Goal: Task Accomplishment & Management: Manage account settings

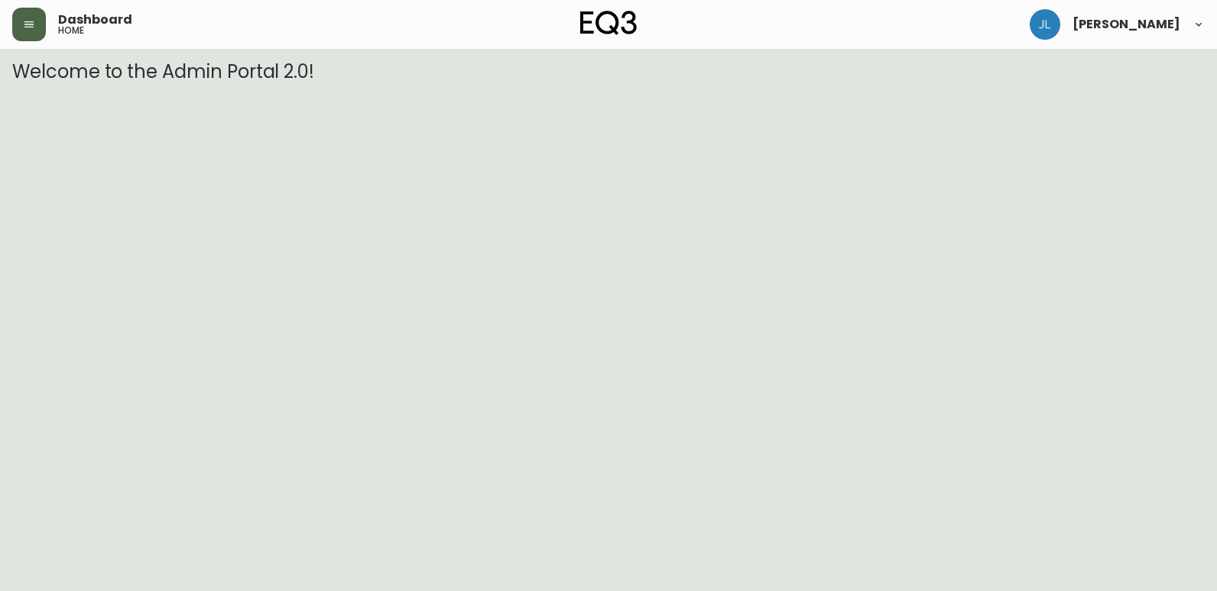
click at [28, 25] on icon "button" at bounding box center [29, 24] width 12 height 12
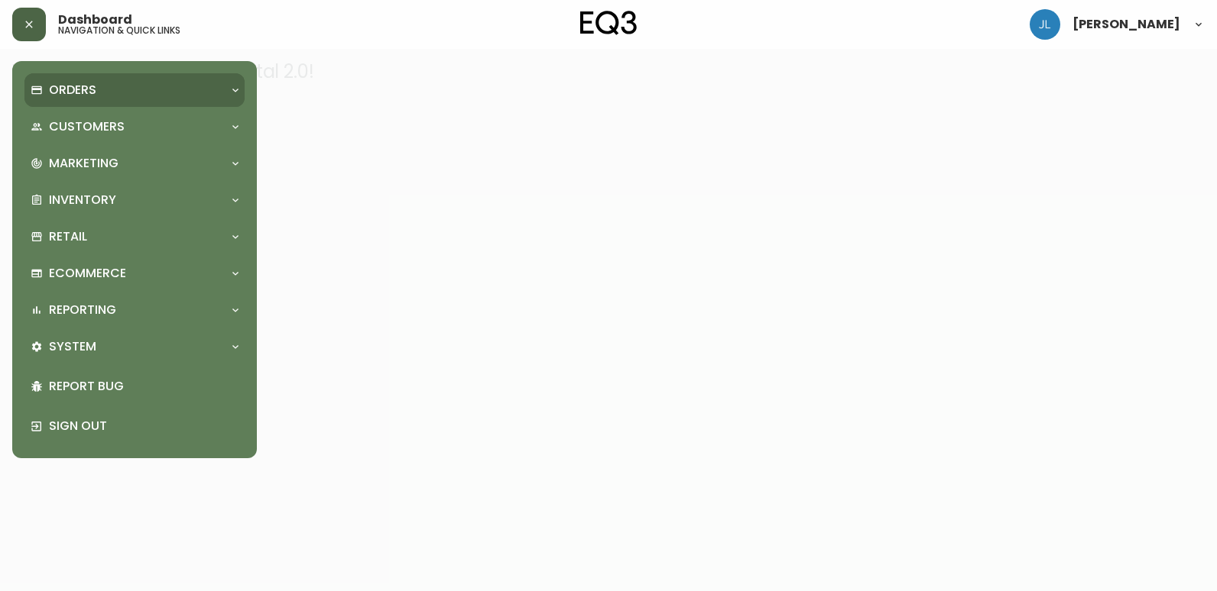
click at [118, 89] on div "Orders" at bounding box center [127, 90] width 193 height 17
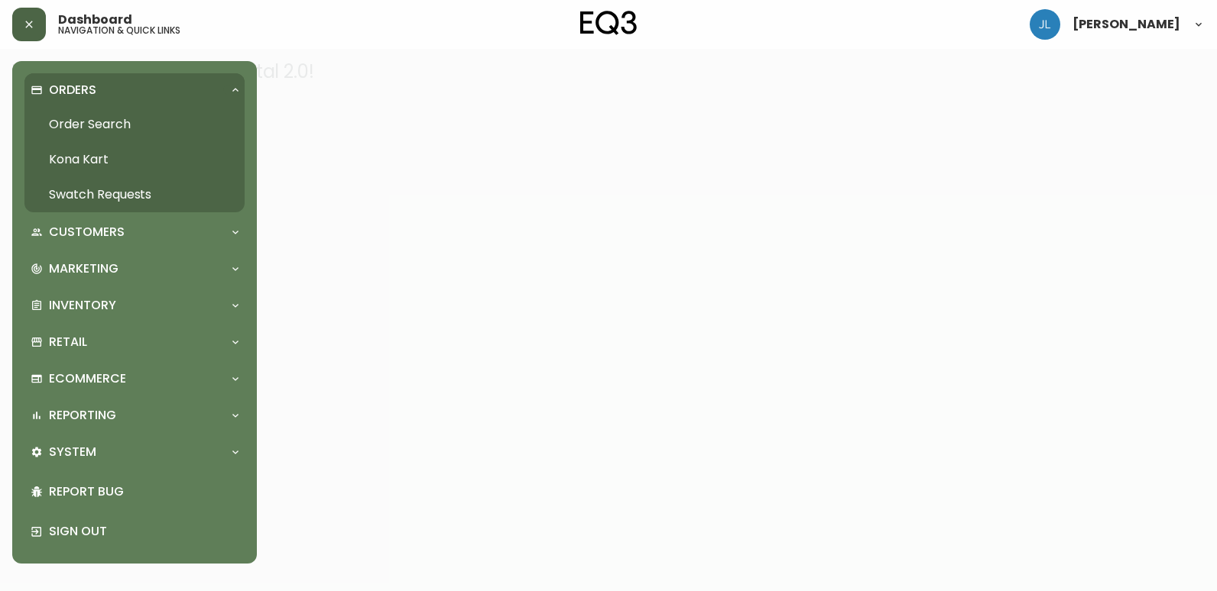
click at [119, 130] on link "Order Search" at bounding box center [134, 124] width 220 height 35
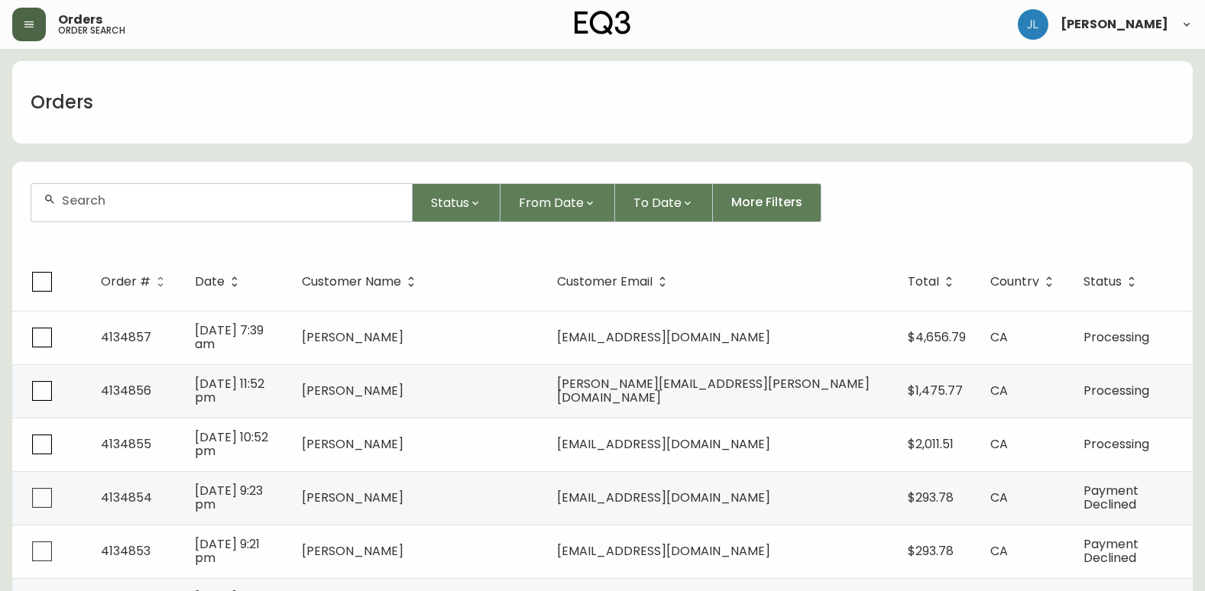
click at [141, 203] on input "text" at bounding box center [231, 200] width 338 height 15
paste input "4134499"
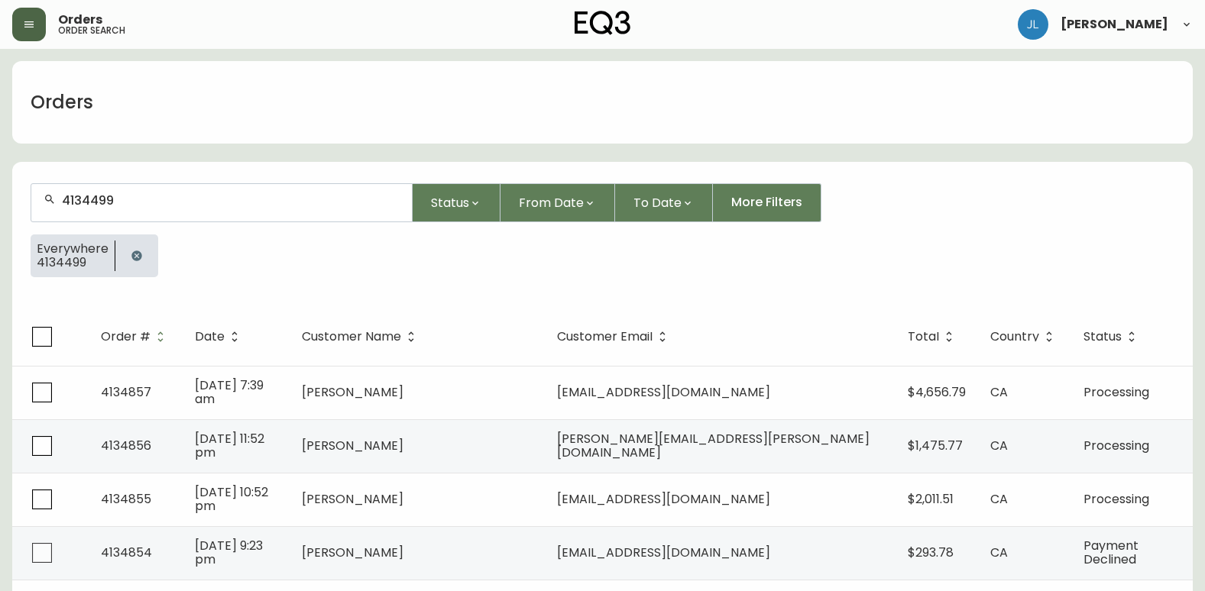
type input "4134499"
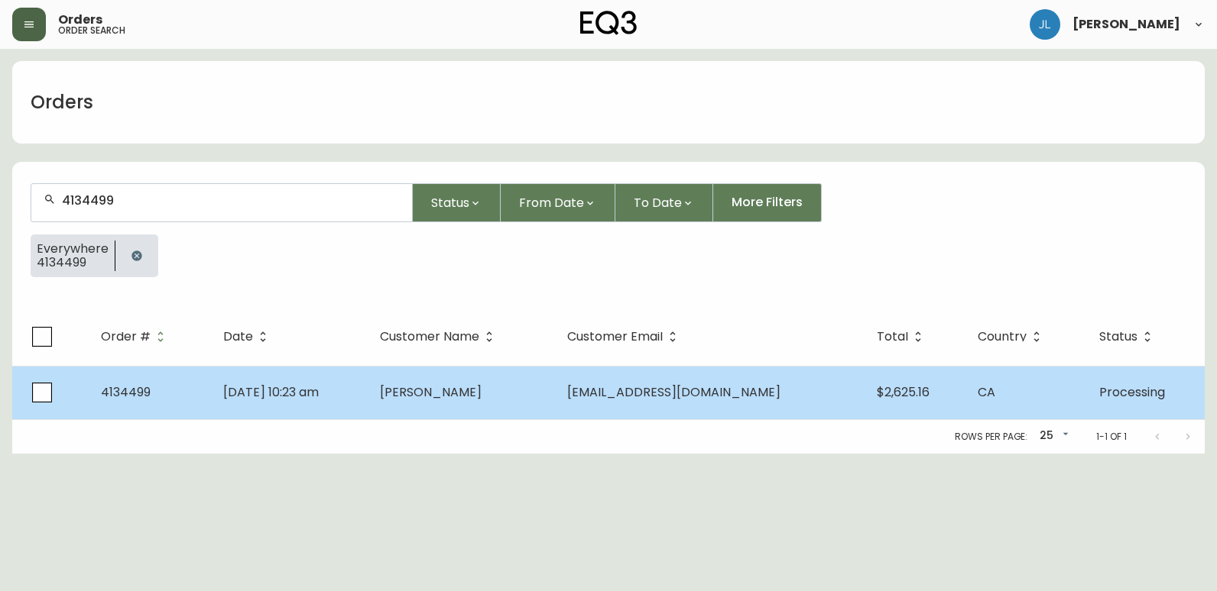
click at [368, 405] on td "[DATE] 10:23 am" at bounding box center [289, 392] width 157 height 53
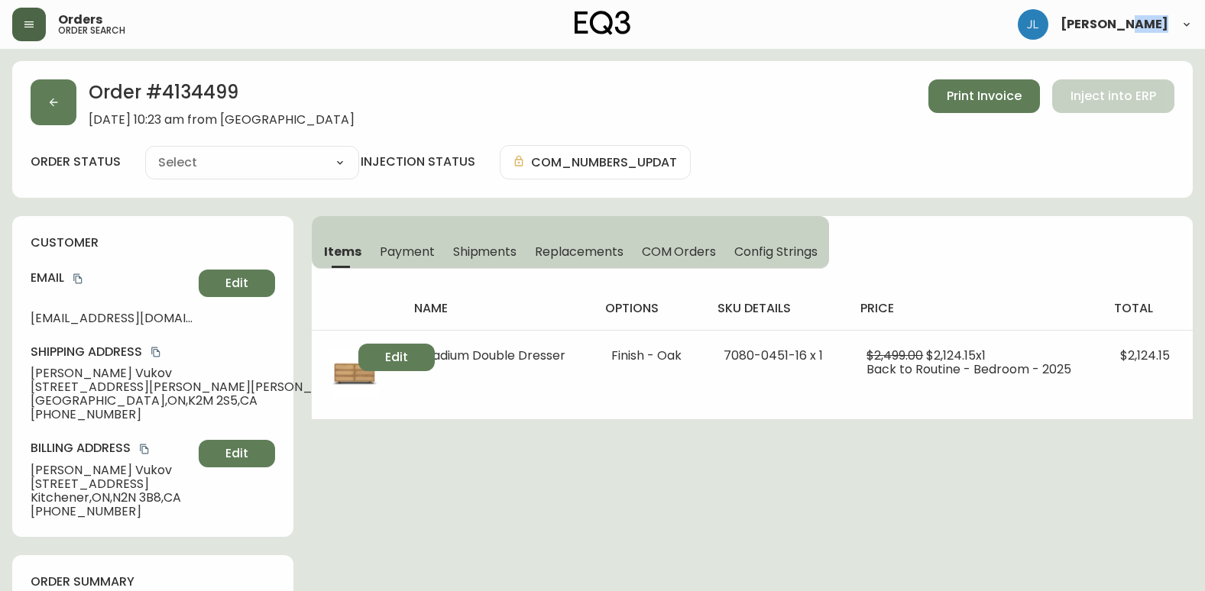
type input "Processing"
select select "PROCESSING"
drag, startPoint x: 414, startPoint y: 405, endPoint x: 458, endPoint y: 473, distance: 80.8
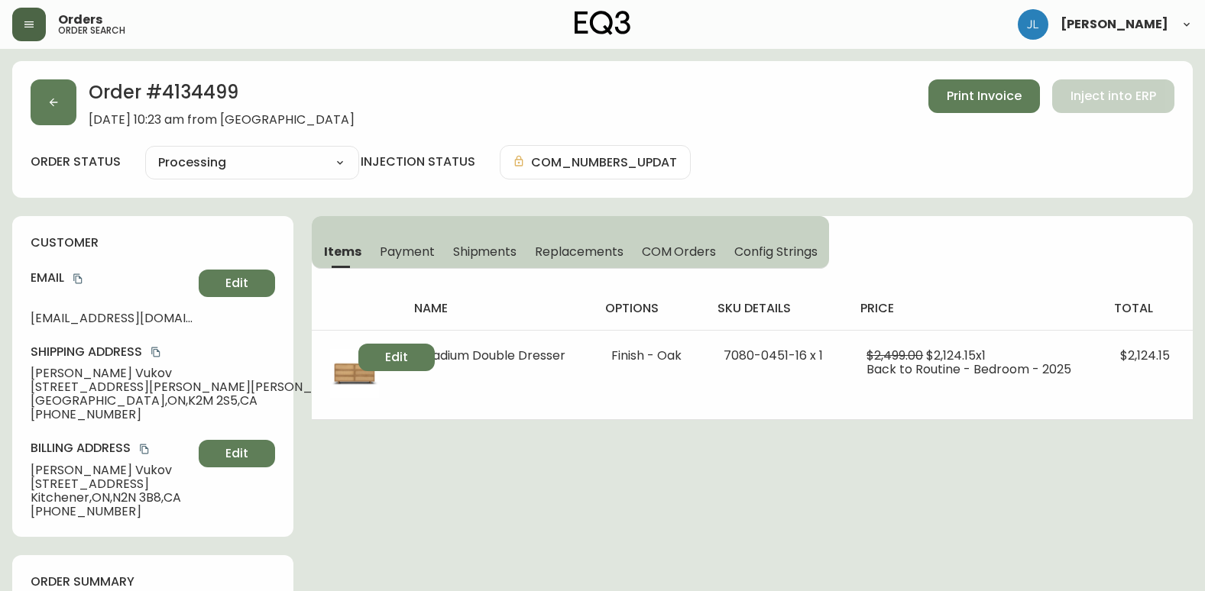
click at [429, 249] on span "Payment" at bounding box center [407, 252] width 55 height 16
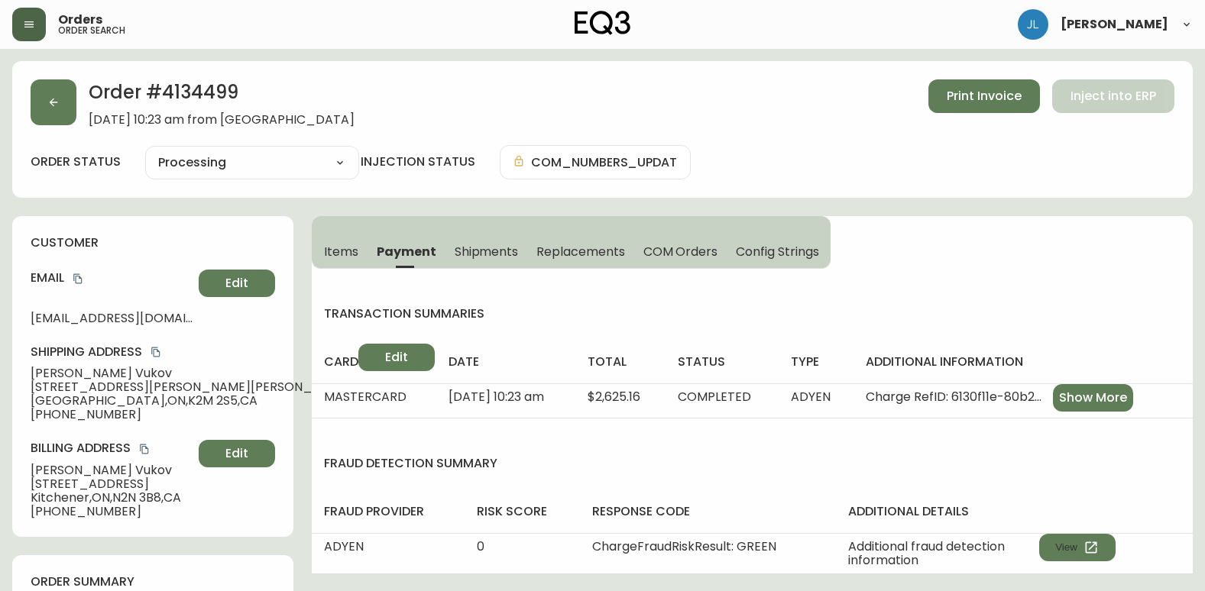
click at [350, 254] on span "Items" at bounding box center [341, 252] width 34 height 16
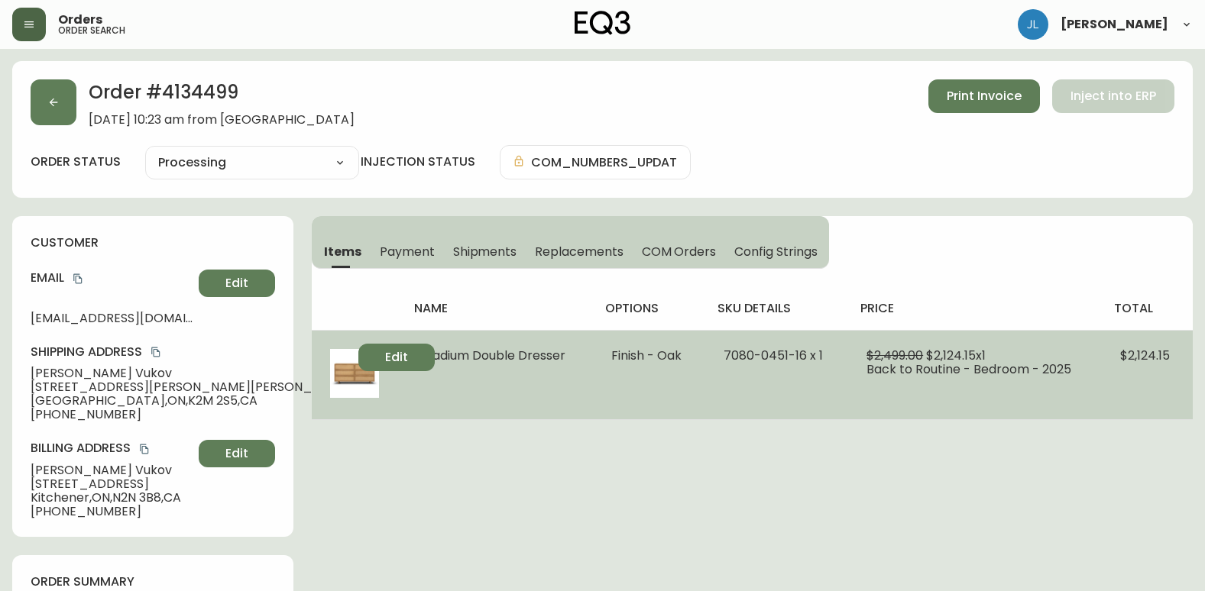
drag, startPoint x: 420, startPoint y: 363, endPoint x: 429, endPoint y: 361, distance: 9.3
click at [429, 361] on span "Stadium Double Dresser" at bounding box center [492, 356] width 145 height 18
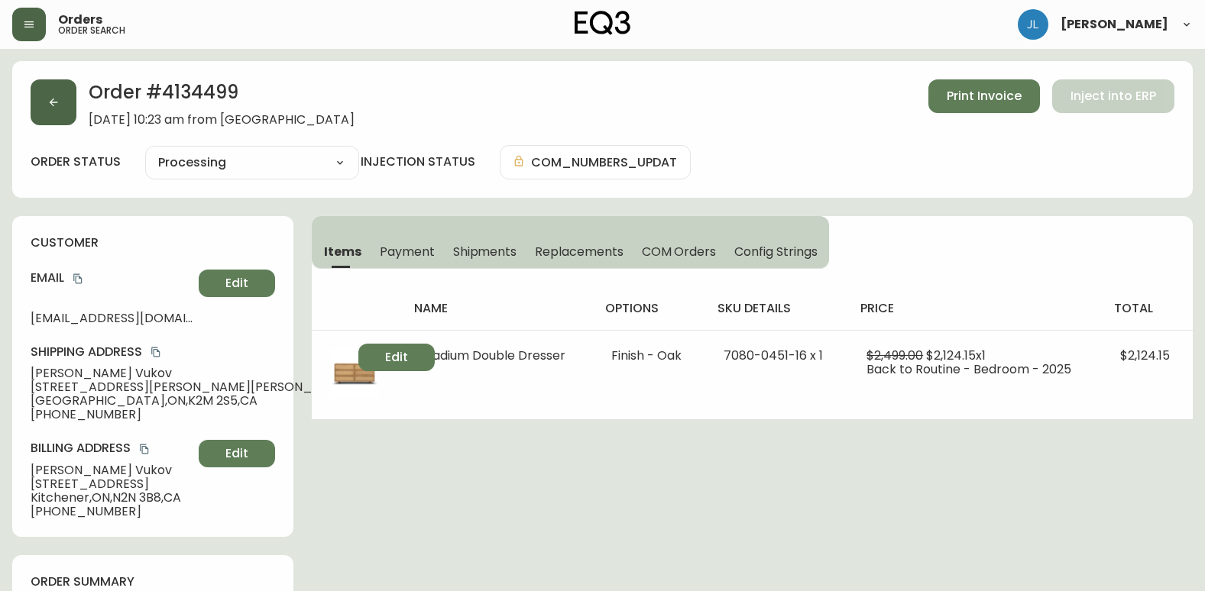
click at [43, 100] on button "button" at bounding box center [54, 102] width 46 height 46
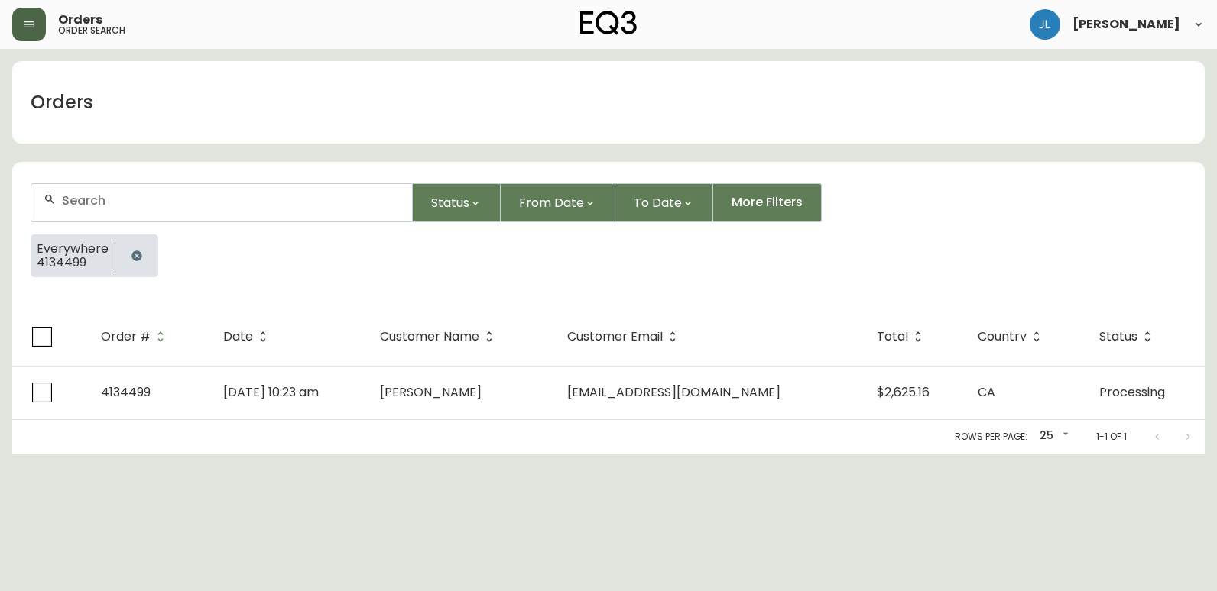
click at [137, 251] on icon "button" at bounding box center [137, 256] width 12 height 12
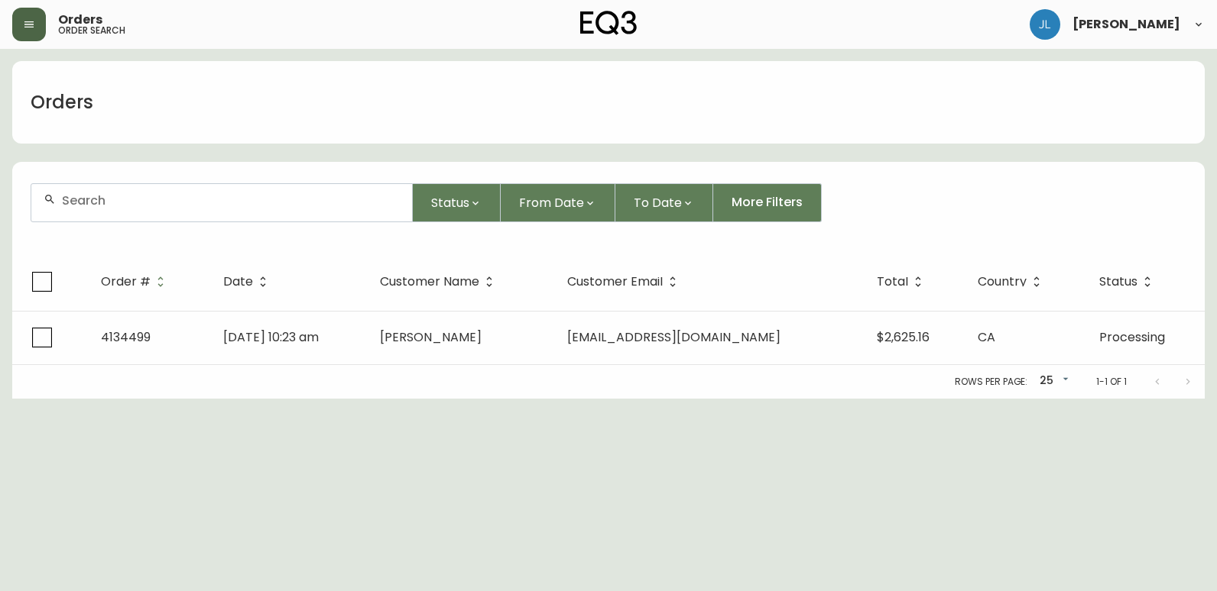
click at [171, 211] on div at bounding box center [221, 202] width 381 height 37
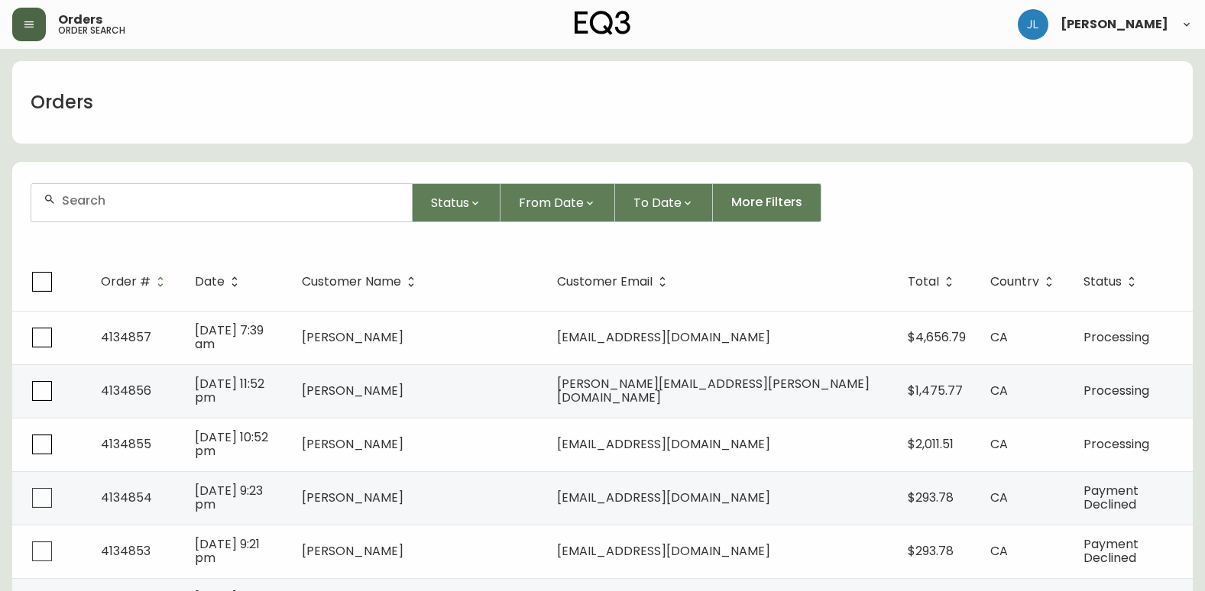
paste input "4133293"
type input "4133293"
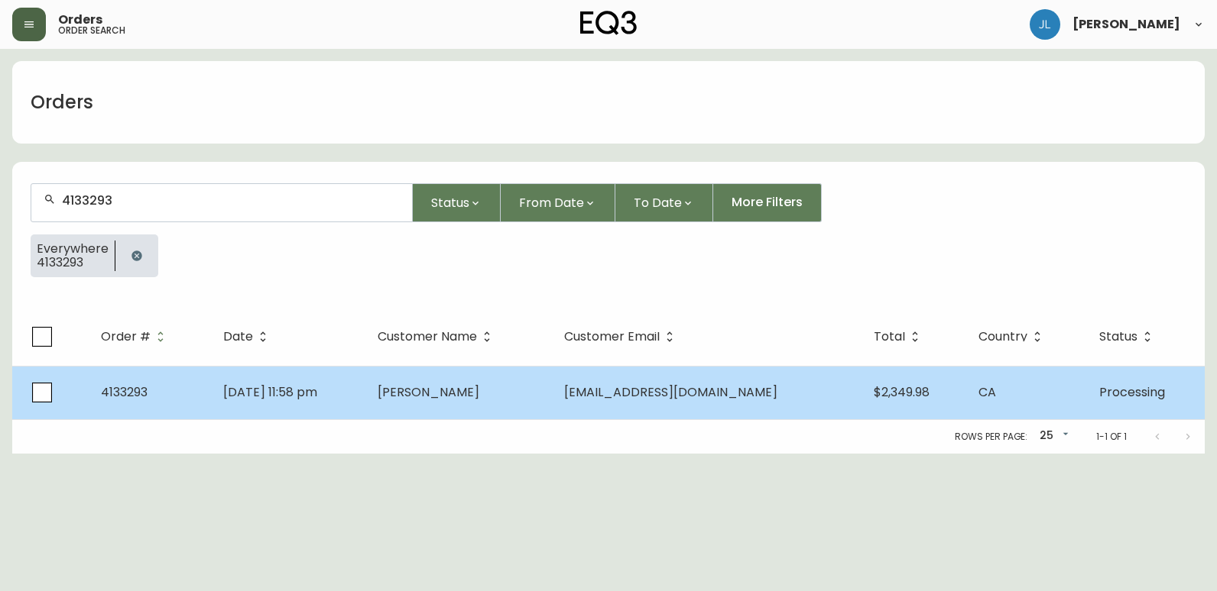
click at [365, 394] on td "[DATE] 11:58 pm" at bounding box center [288, 392] width 154 height 53
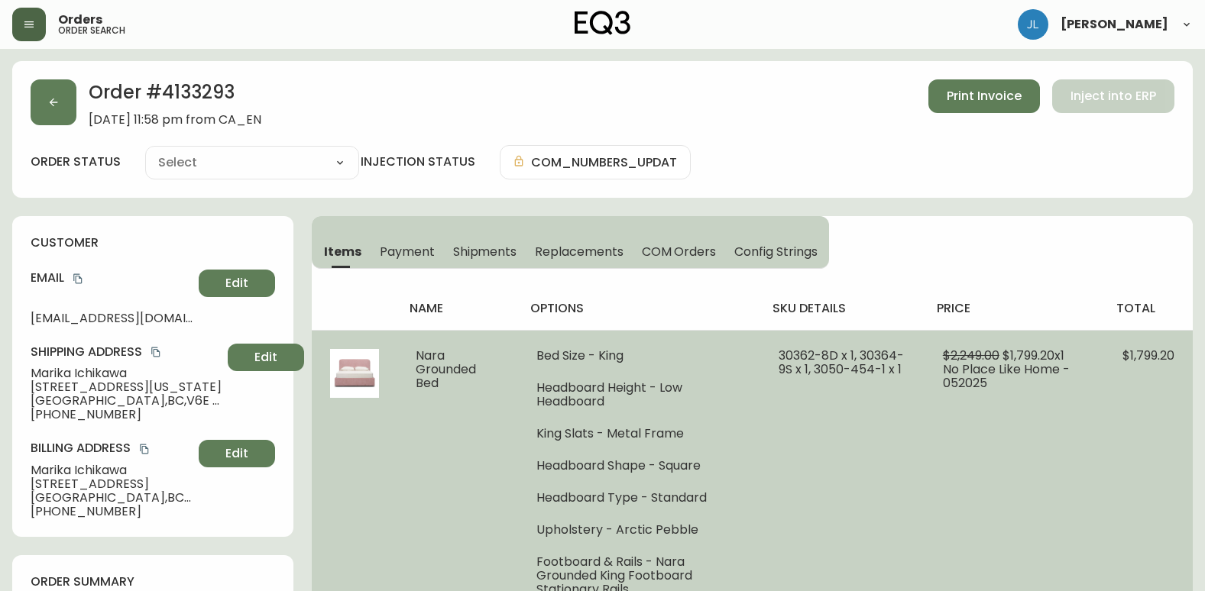
type input "Processing"
select select "PROCESSING"
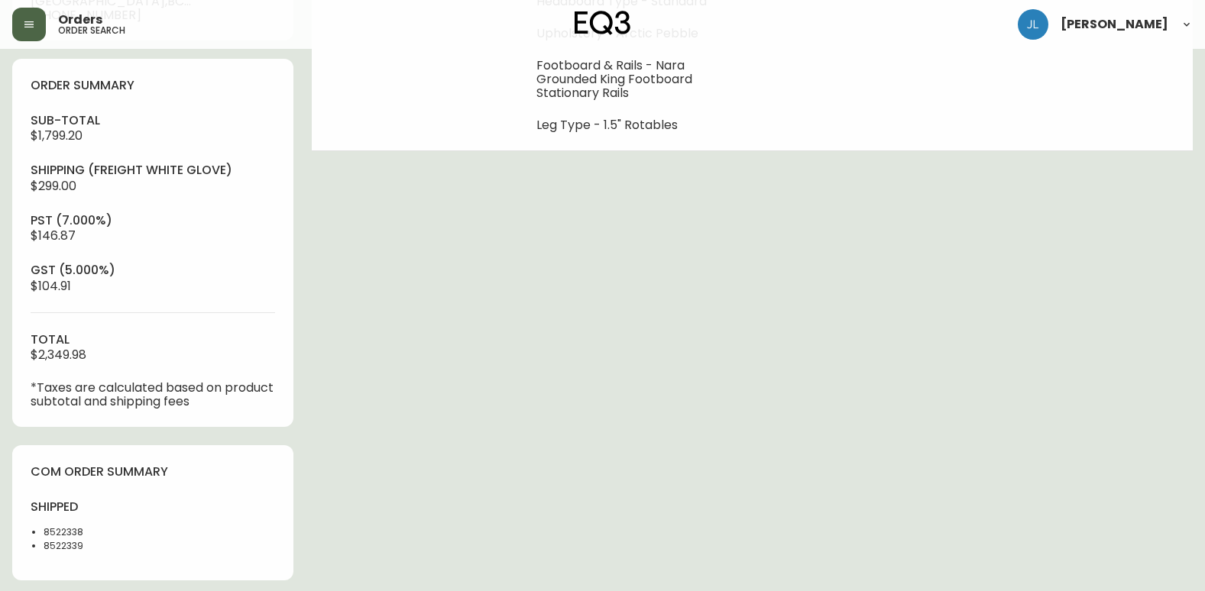
scroll to position [535, 0]
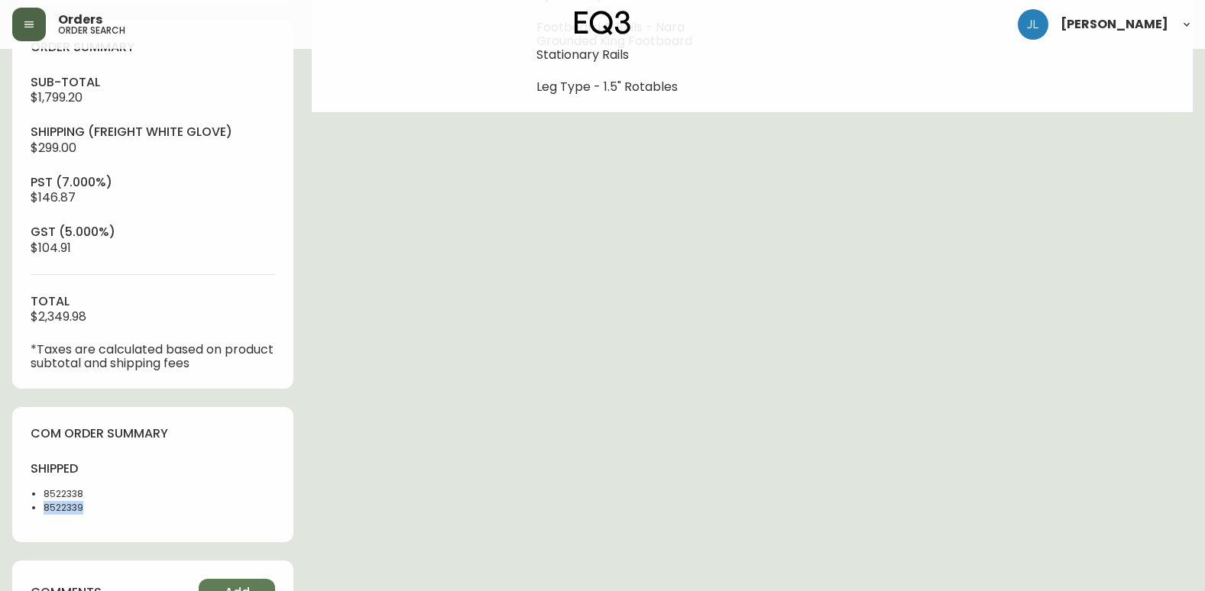
drag, startPoint x: 87, startPoint y: 505, endPoint x: 36, endPoint y: 512, distance: 51.7
click at [36, 512] on ul "8522338 8522339" at bounding box center [87, 502] width 113 height 28
copy li "8522339"
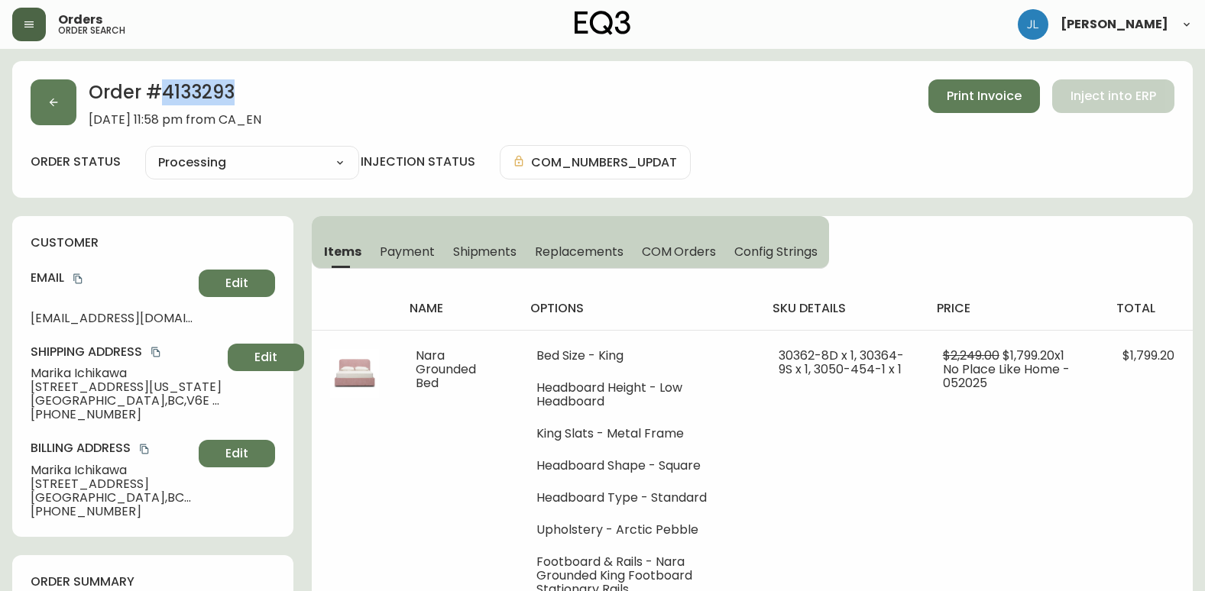
drag, startPoint x: 216, startPoint y: 96, endPoint x: 160, endPoint y: 96, distance: 55.8
click at [160, 96] on h2 "Order # 4133293" at bounding box center [175, 96] width 173 height 34
copy h2 "4133293"
drag, startPoint x: 23, startPoint y: 373, endPoint x: 134, endPoint y: 374, distance: 110.8
click at [134, 374] on div "customer Email [EMAIL_ADDRESS][DOMAIN_NAME] Edit Shipping Address [PERSON_NAME]…" at bounding box center [152, 376] width 281 height 321
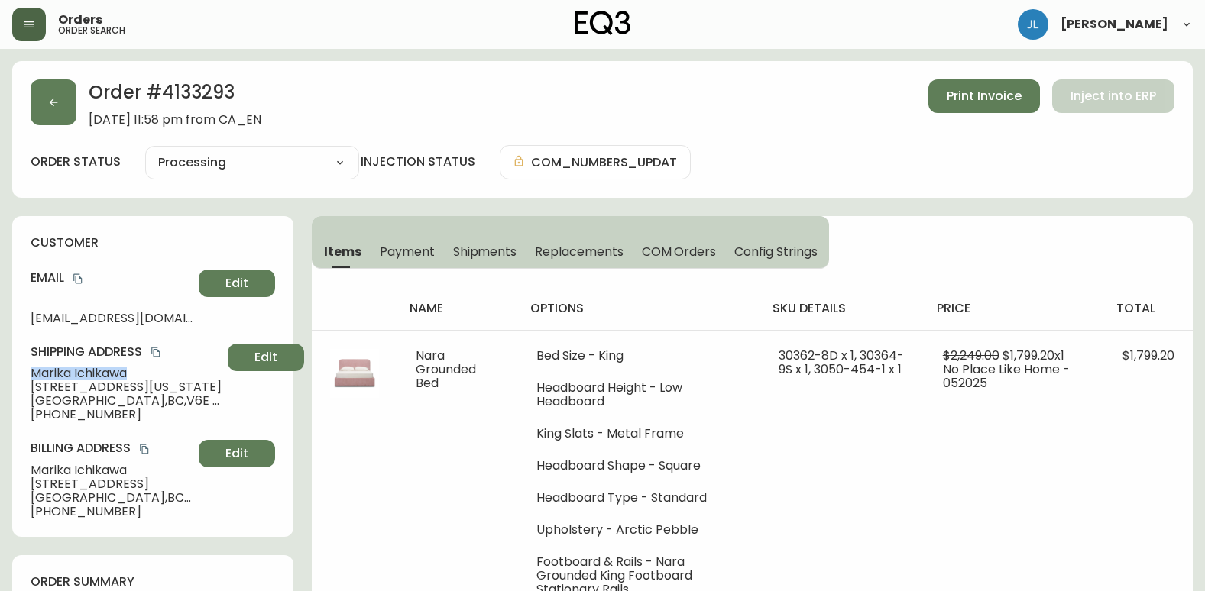
copy span "[PERSON_NAME]"
drag, startPoint x: 139, startPoint y: 413, endPoint x: 37, endPoint y: 416, distance: 101.7
click at [37, 416] on span "[PHONE_NUMBER]" at bounding box center [126, 415] width 191 height 14
copy span "17788924737"
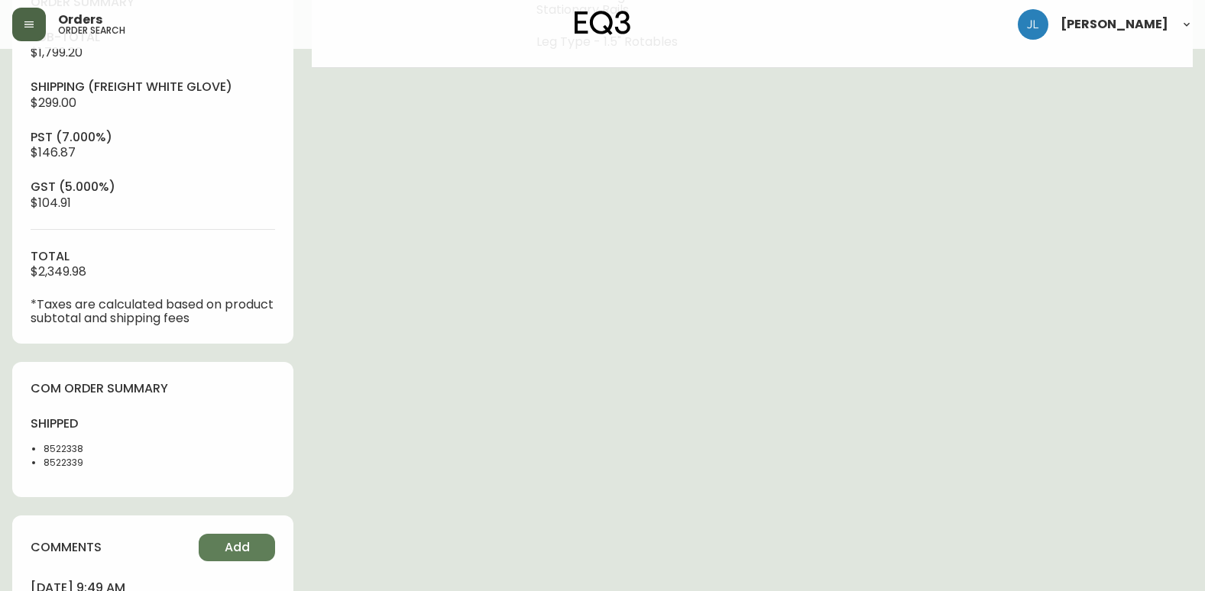
scroll to position [688, 0]
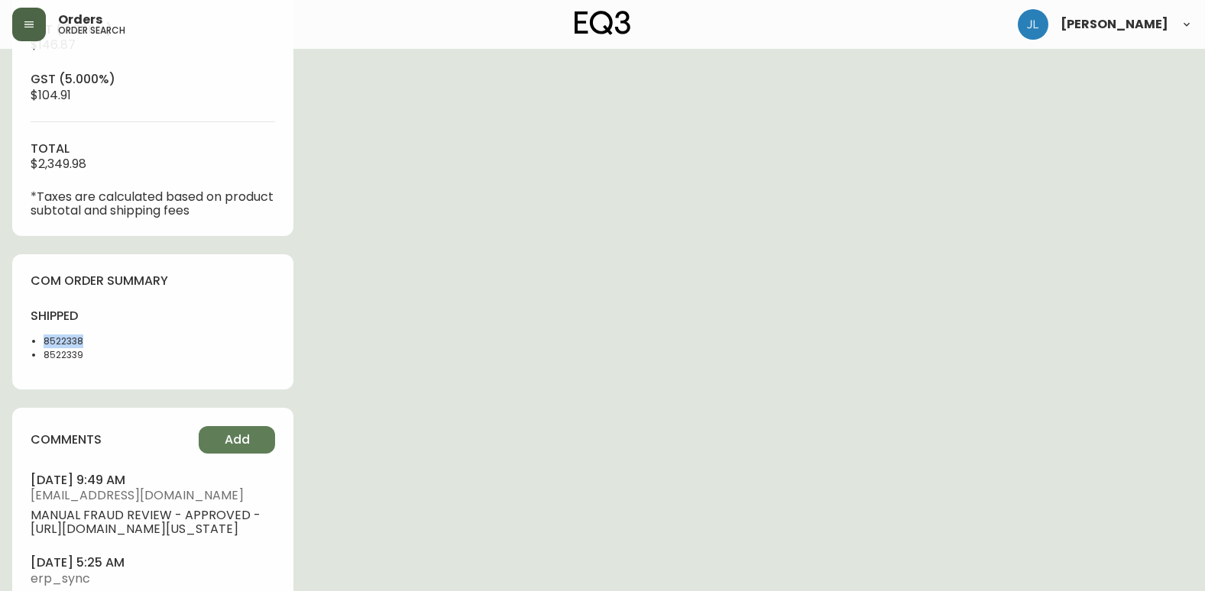
drag, startPoint x: 92, startPoint y: 335, endPoint x: 38, endPoint y: 331, distance: 54.5
click at [38, 331] on div "shipped 8522338 8522339" at bounding box center [87, 339] width 113 height 63
copy li "8522338"
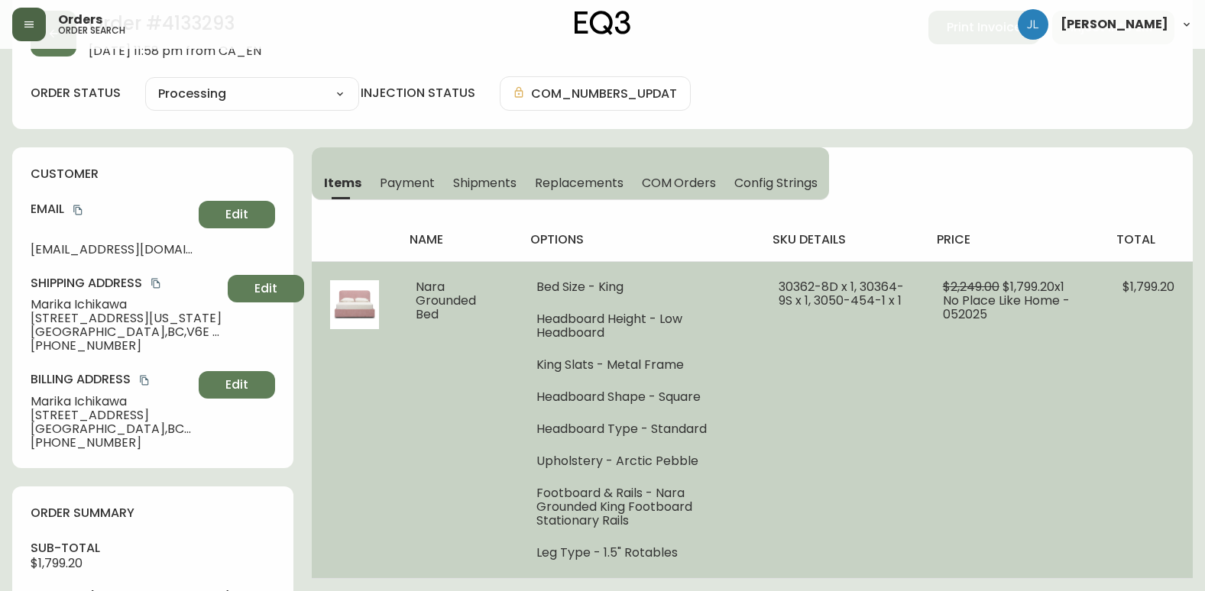
scroll to position [0, 0]
